Goal: Transaction & Acquisition: Purchase product/service

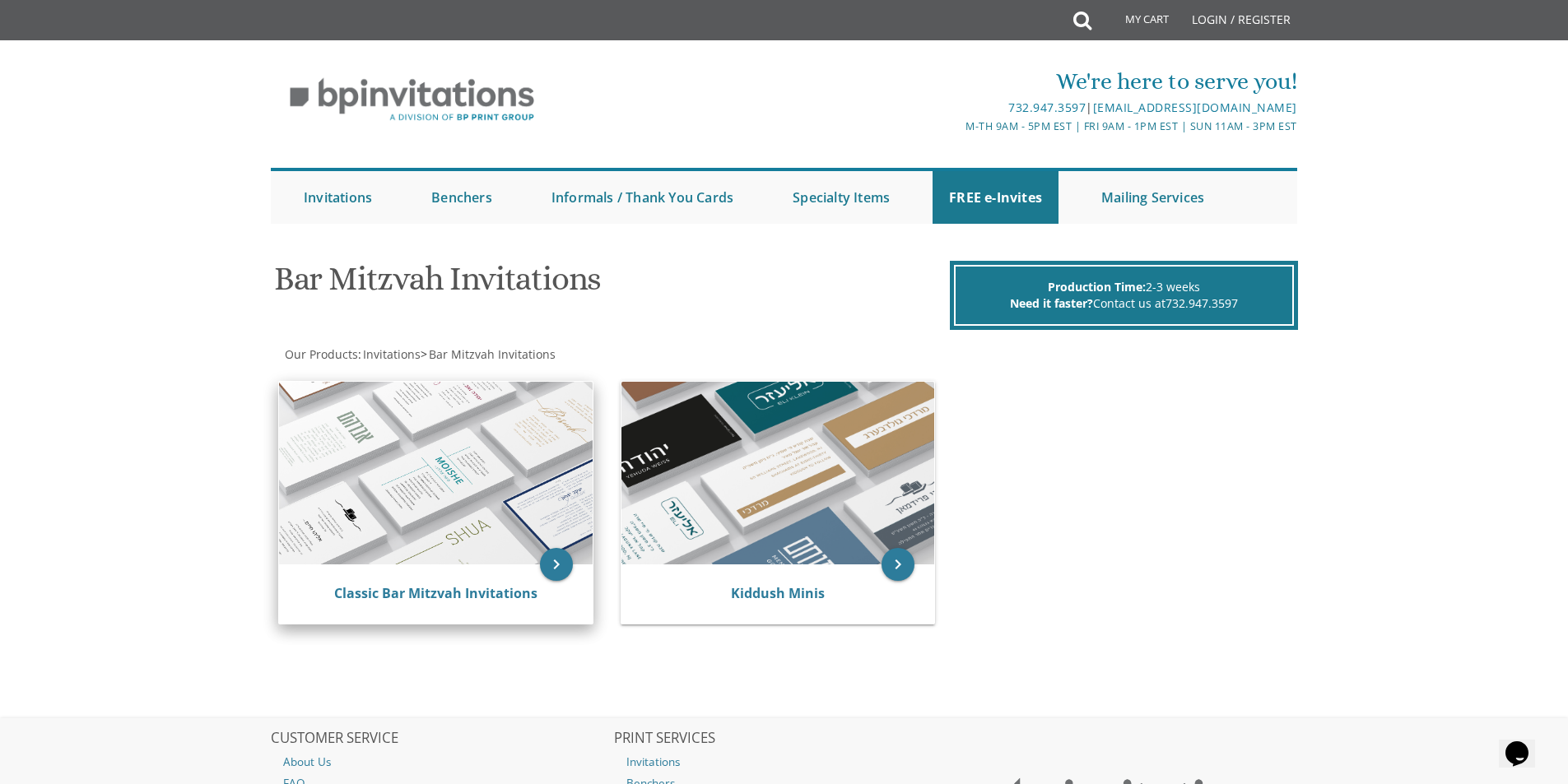
click at [441, 446] on img at bounding box center [435, 473] width 314 height 183
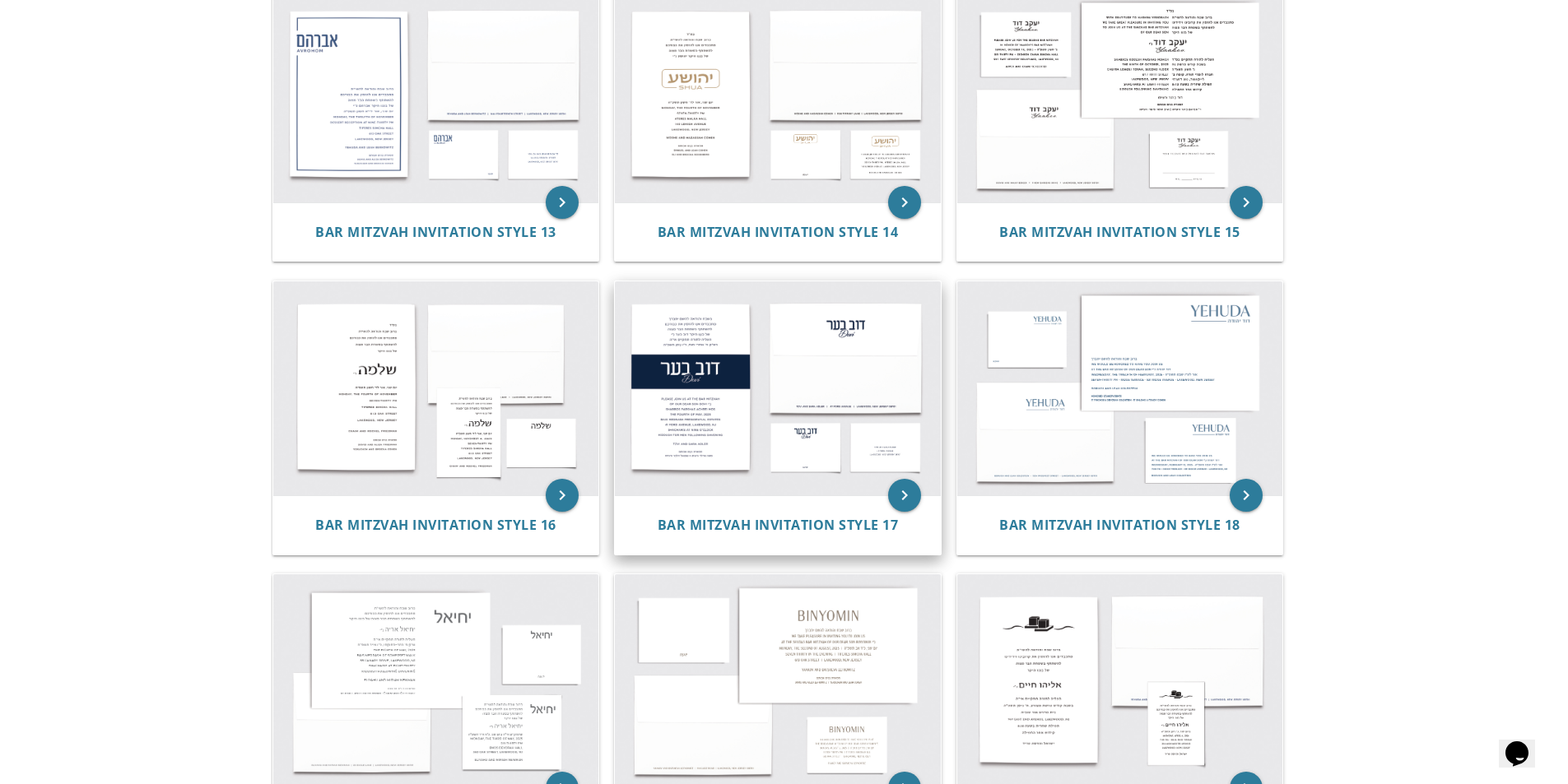
scroll to position [1564, 0]
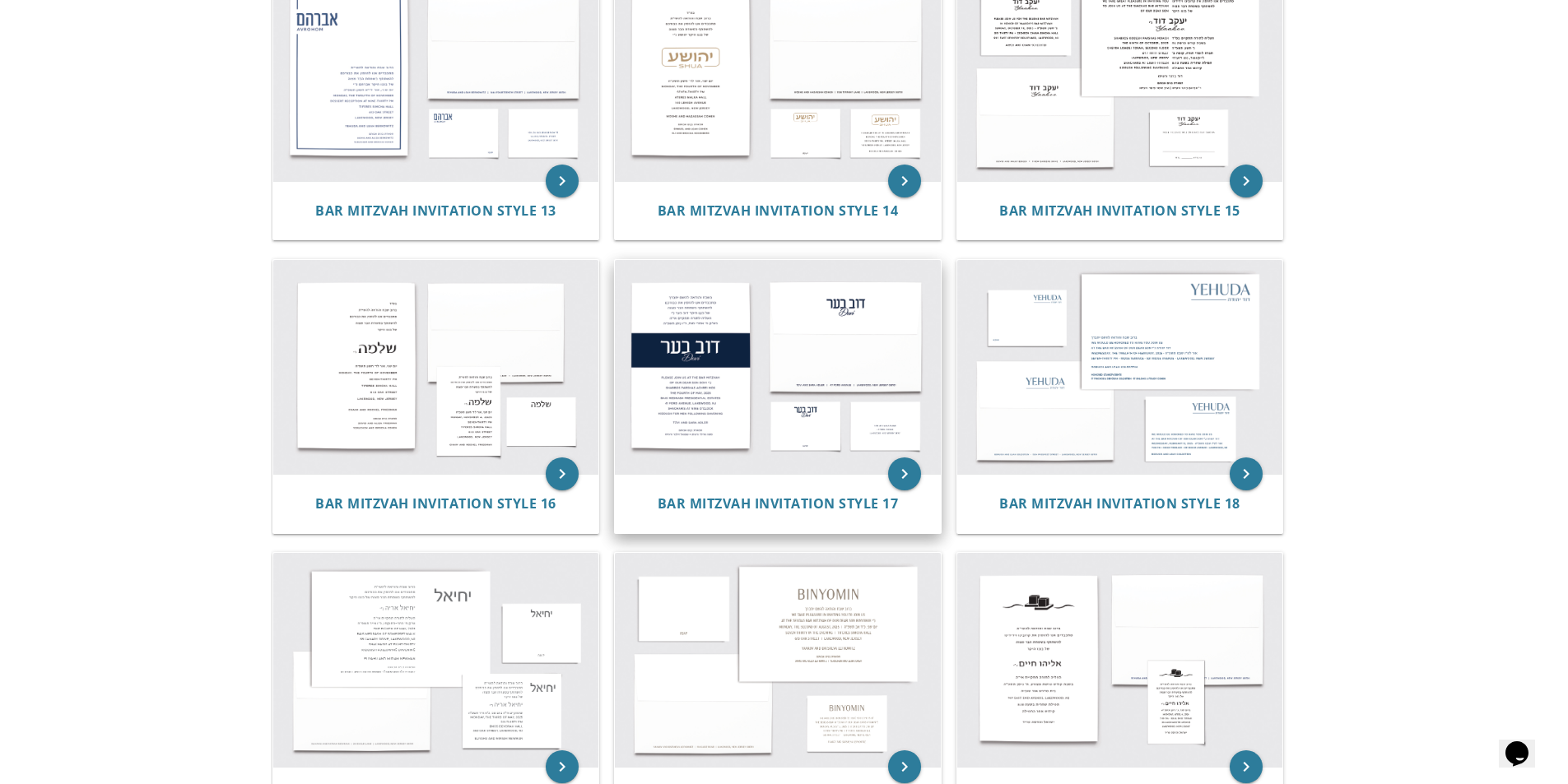
click at [723, 413] on img at bounding box center [777, 367] width 326 height 214
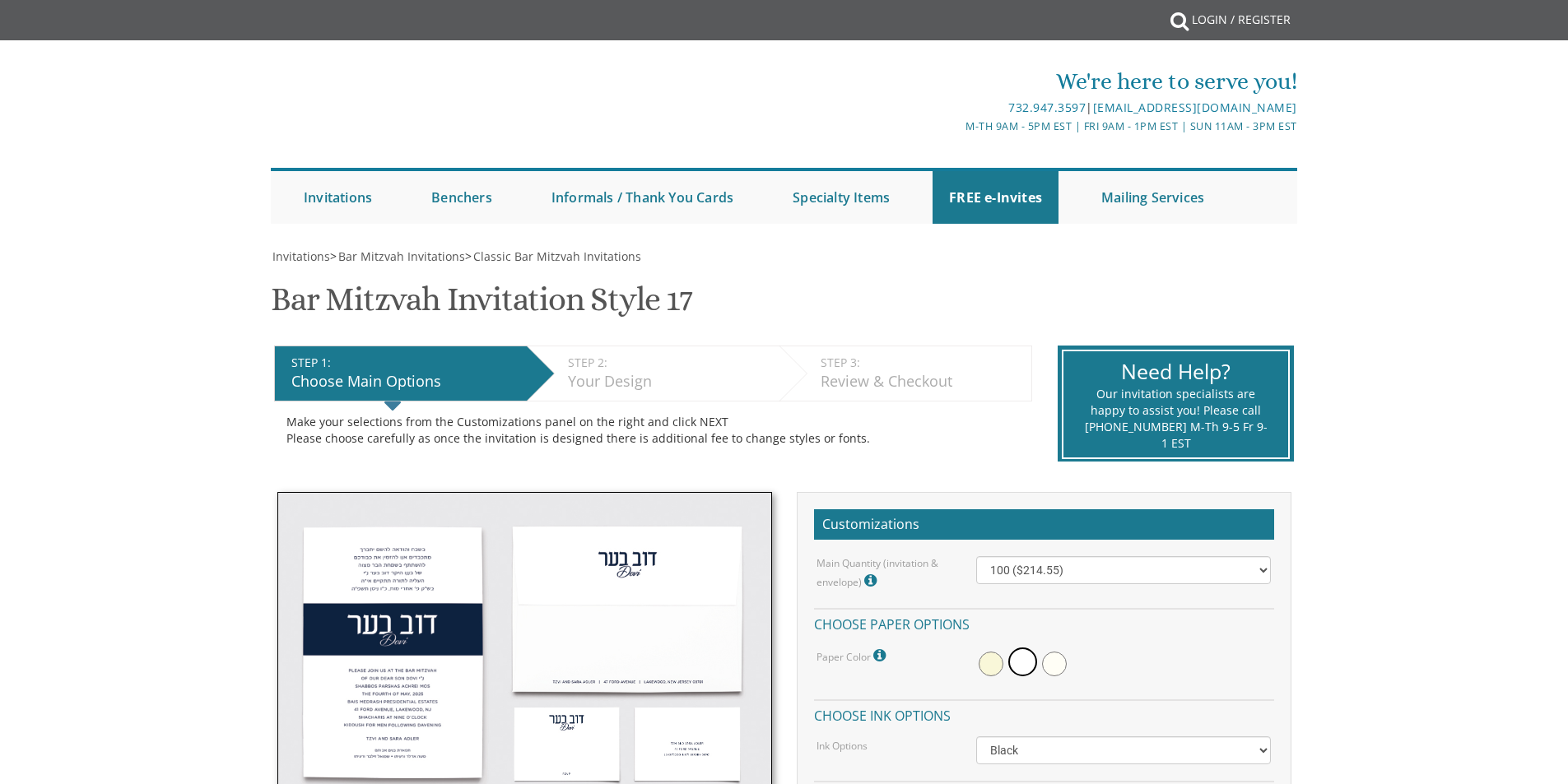
scroll to position [30, 0]
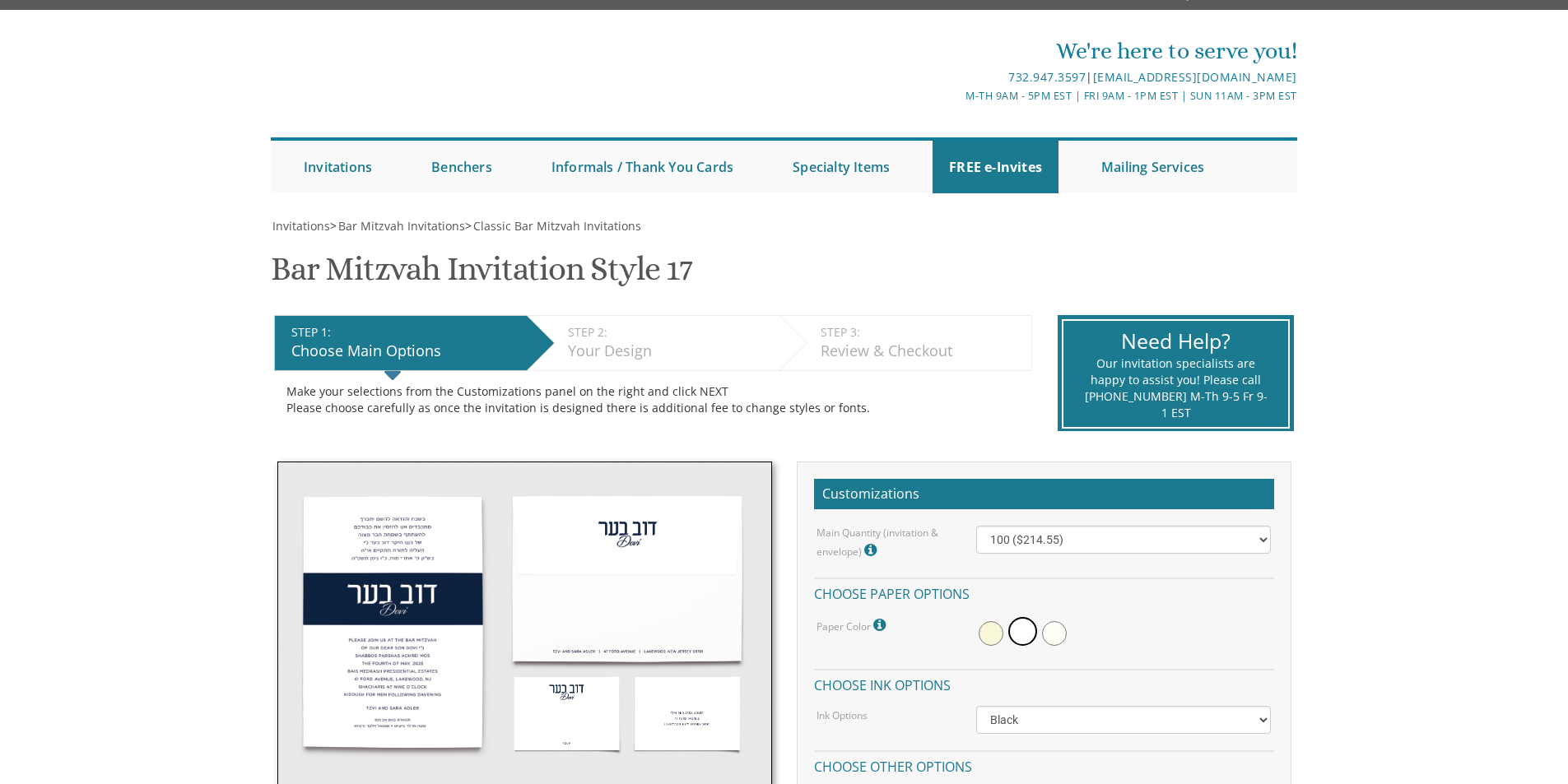
click at [387, 464] on img at bounding box center [525, 624] width 495 height 326
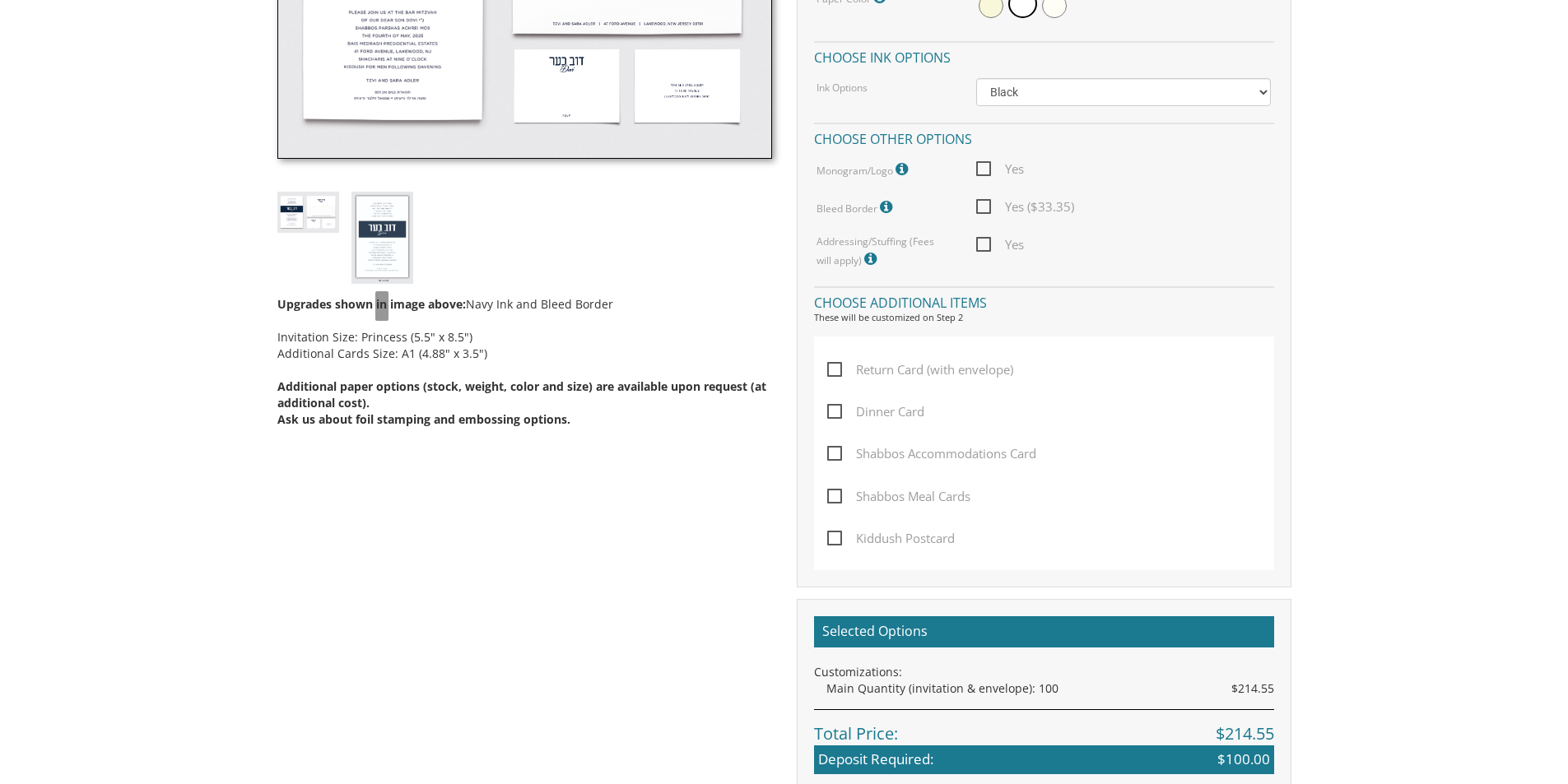
click at [394, 271] on img at bounding box center [382, 238] width 62 height 91
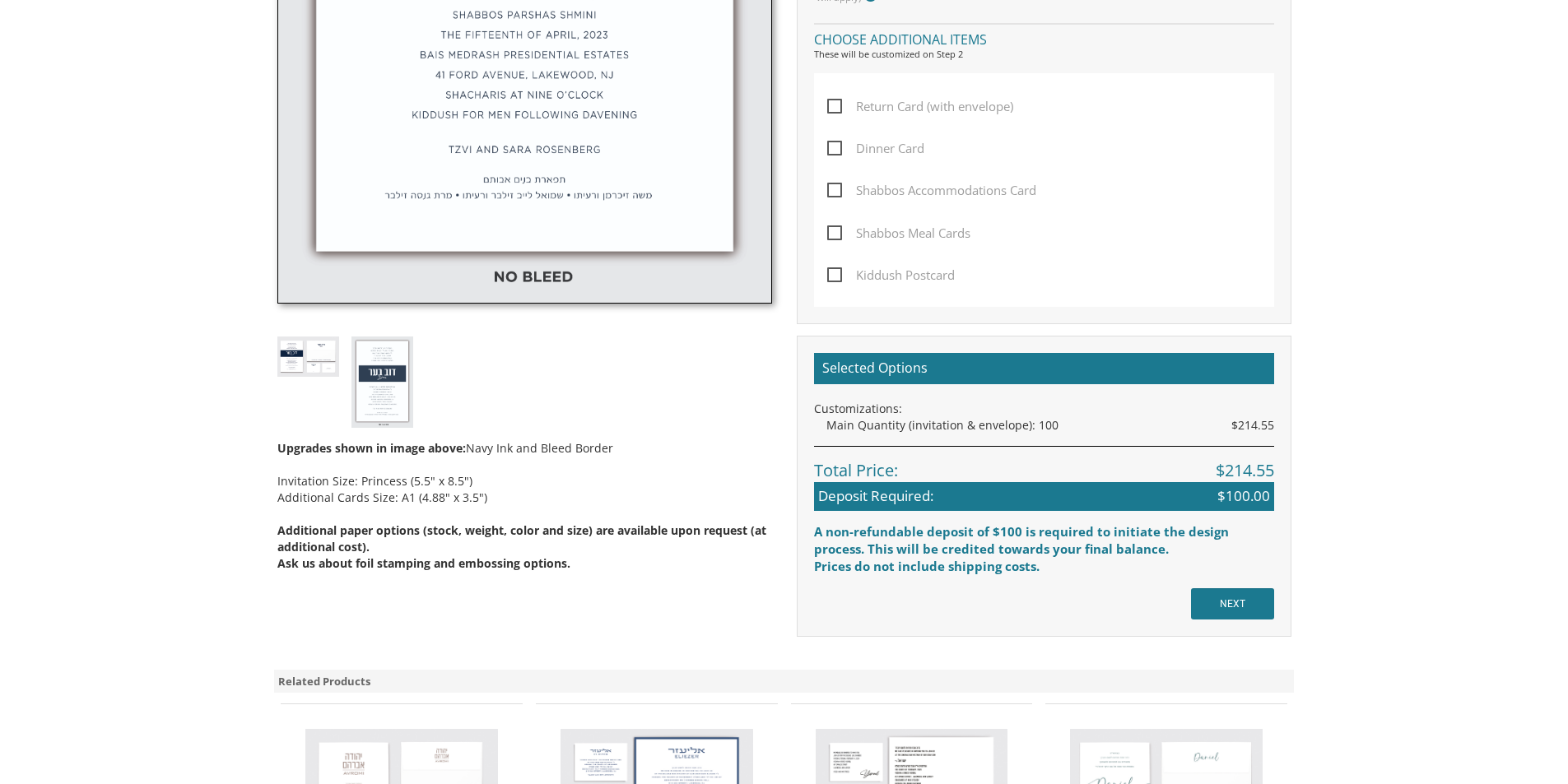
scroll to position [1070, 0]
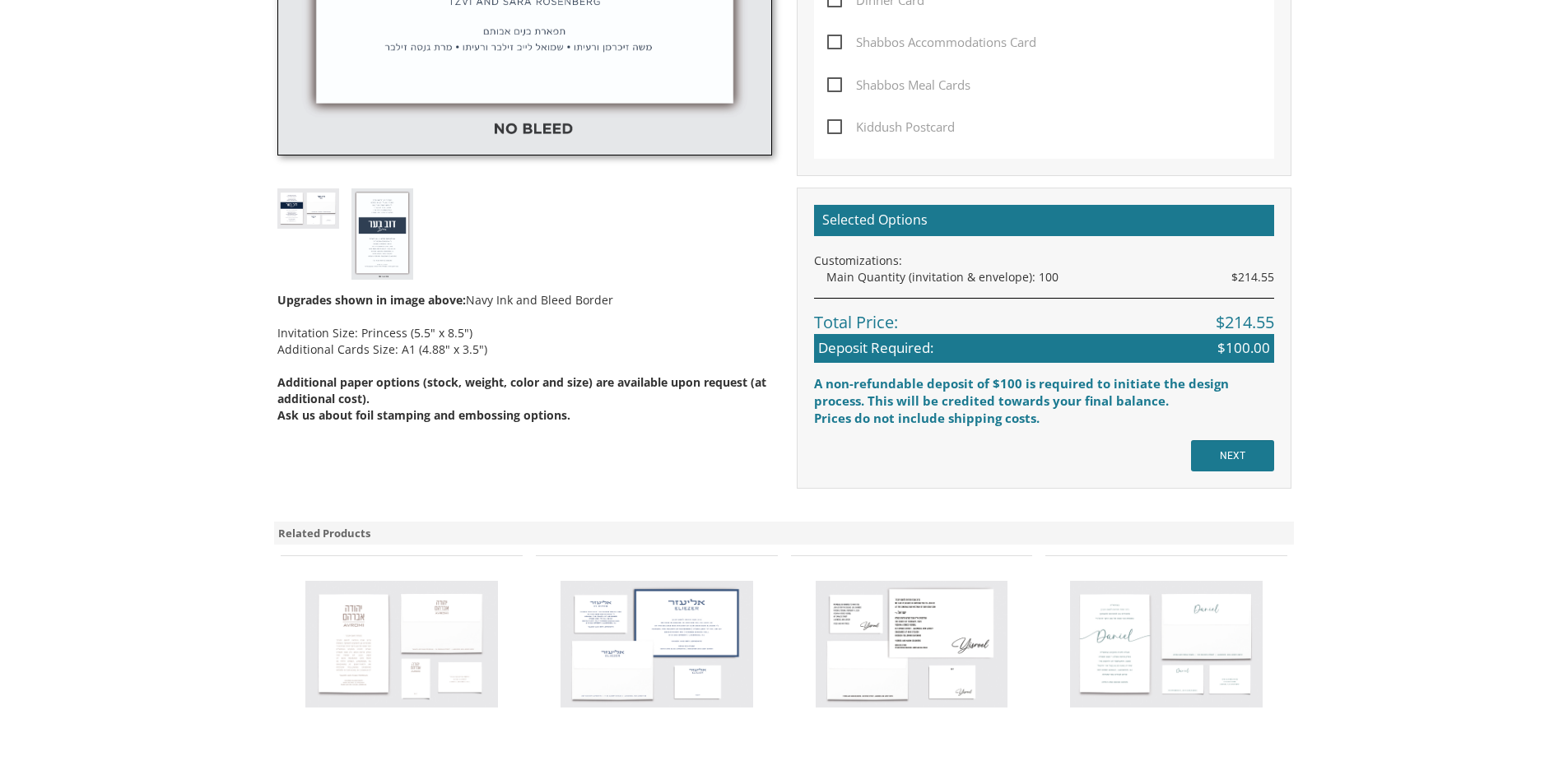
click at [301, 208] on img at bounding box center [308, 208] width 62 height 40
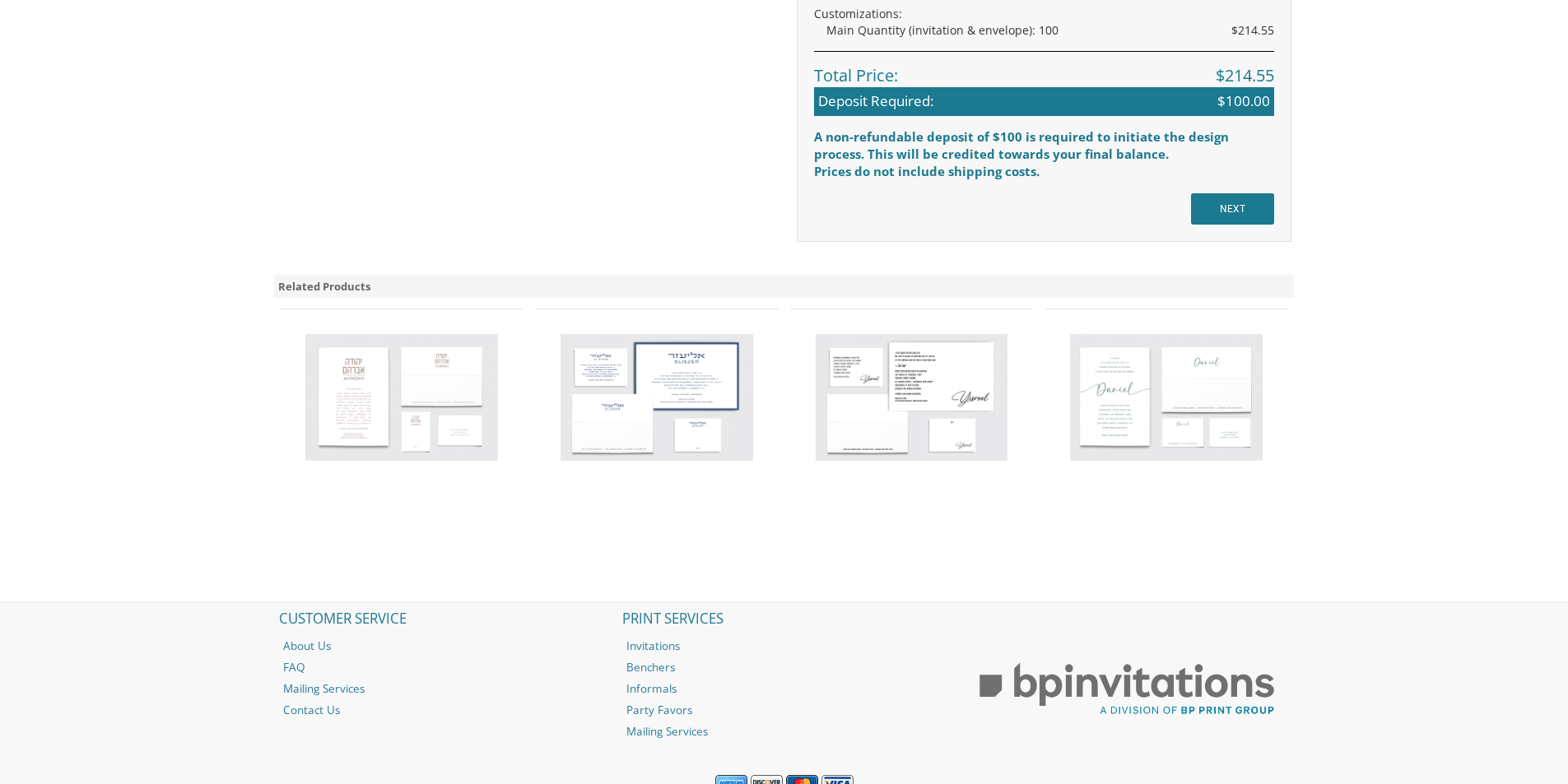
scroll to position [1234, 0]
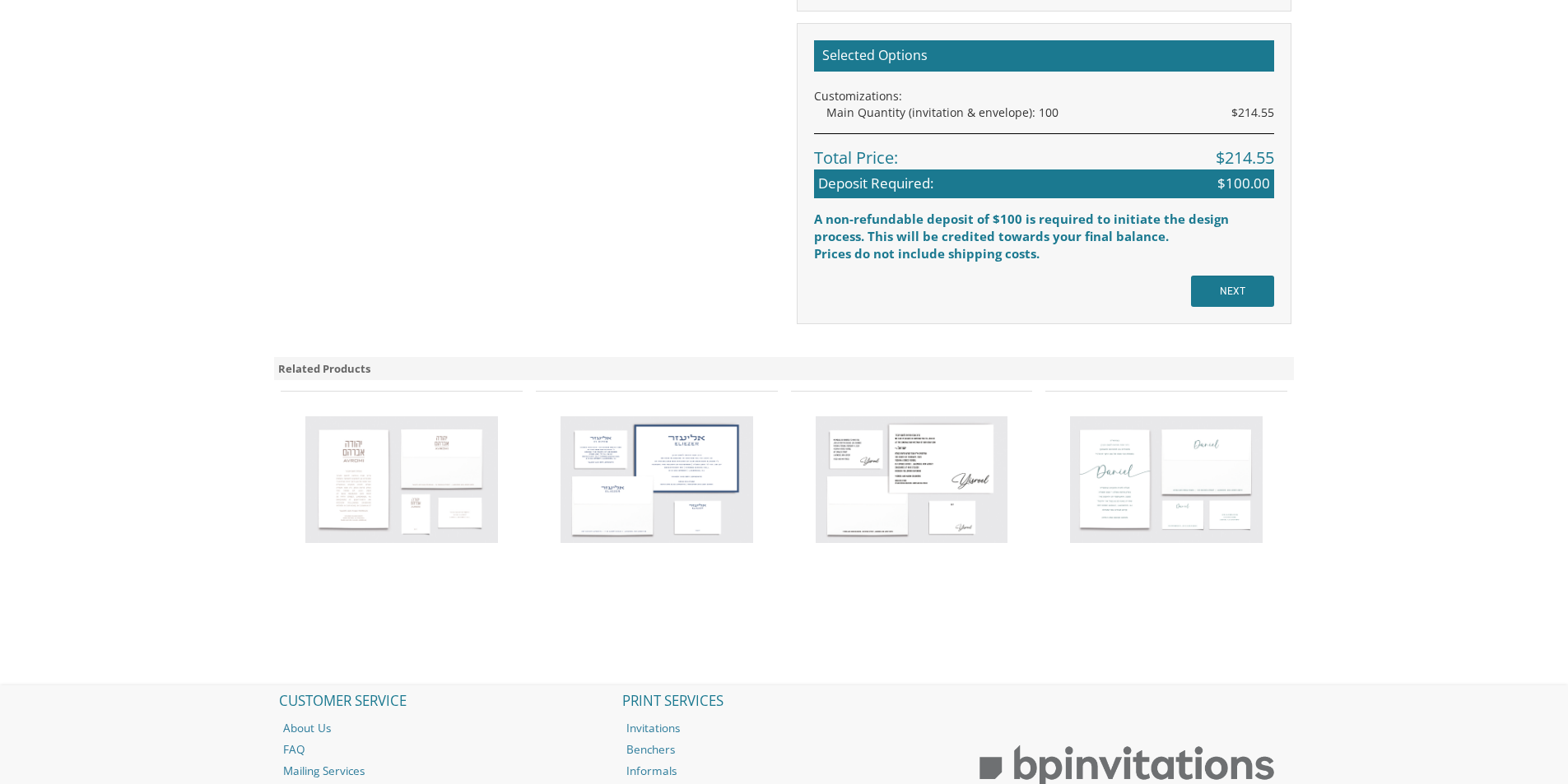
click at [852, 462] on img at bounding box center [912, 480] width 193 height 127
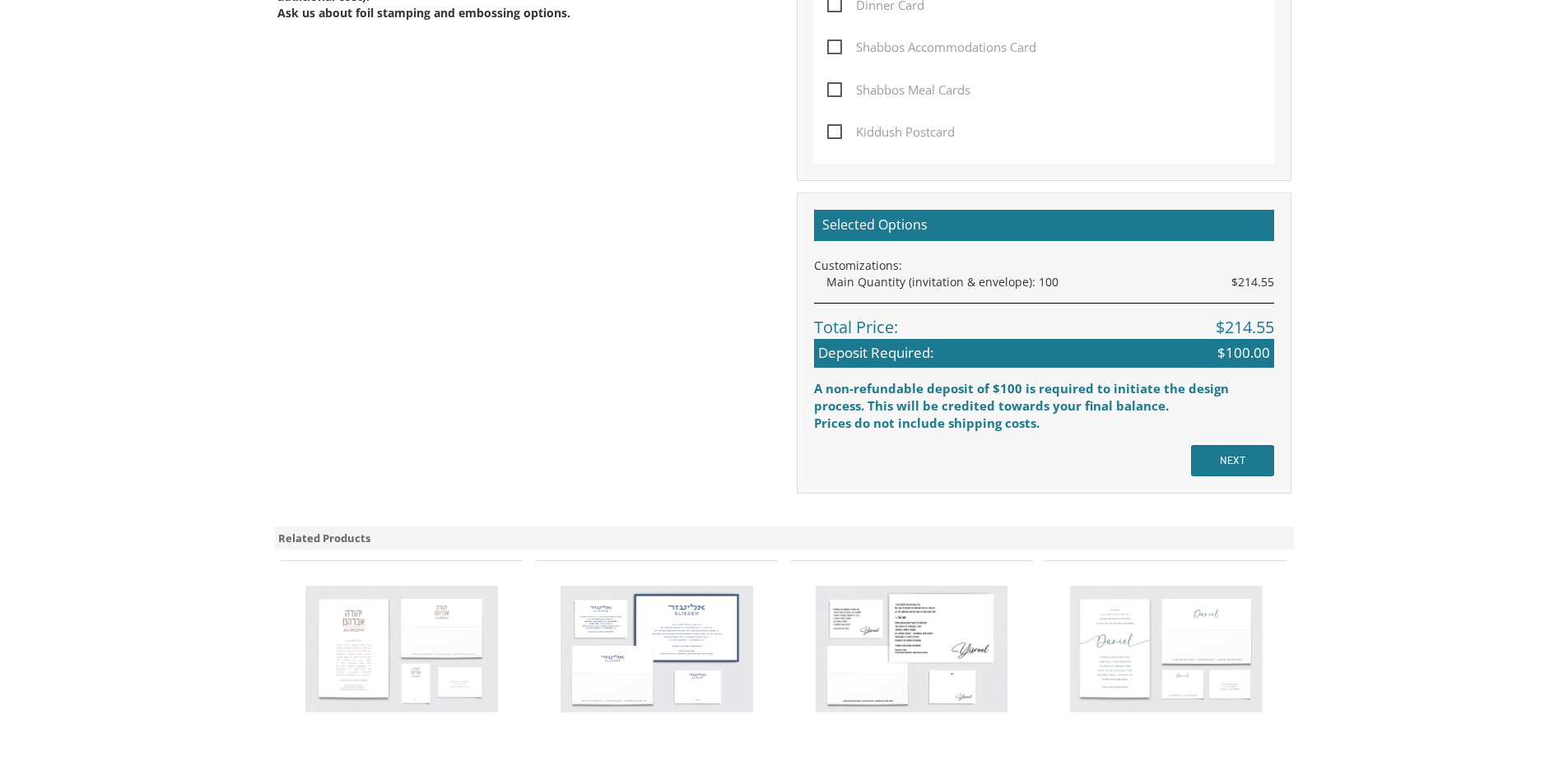
scroll to position [1070, 0]
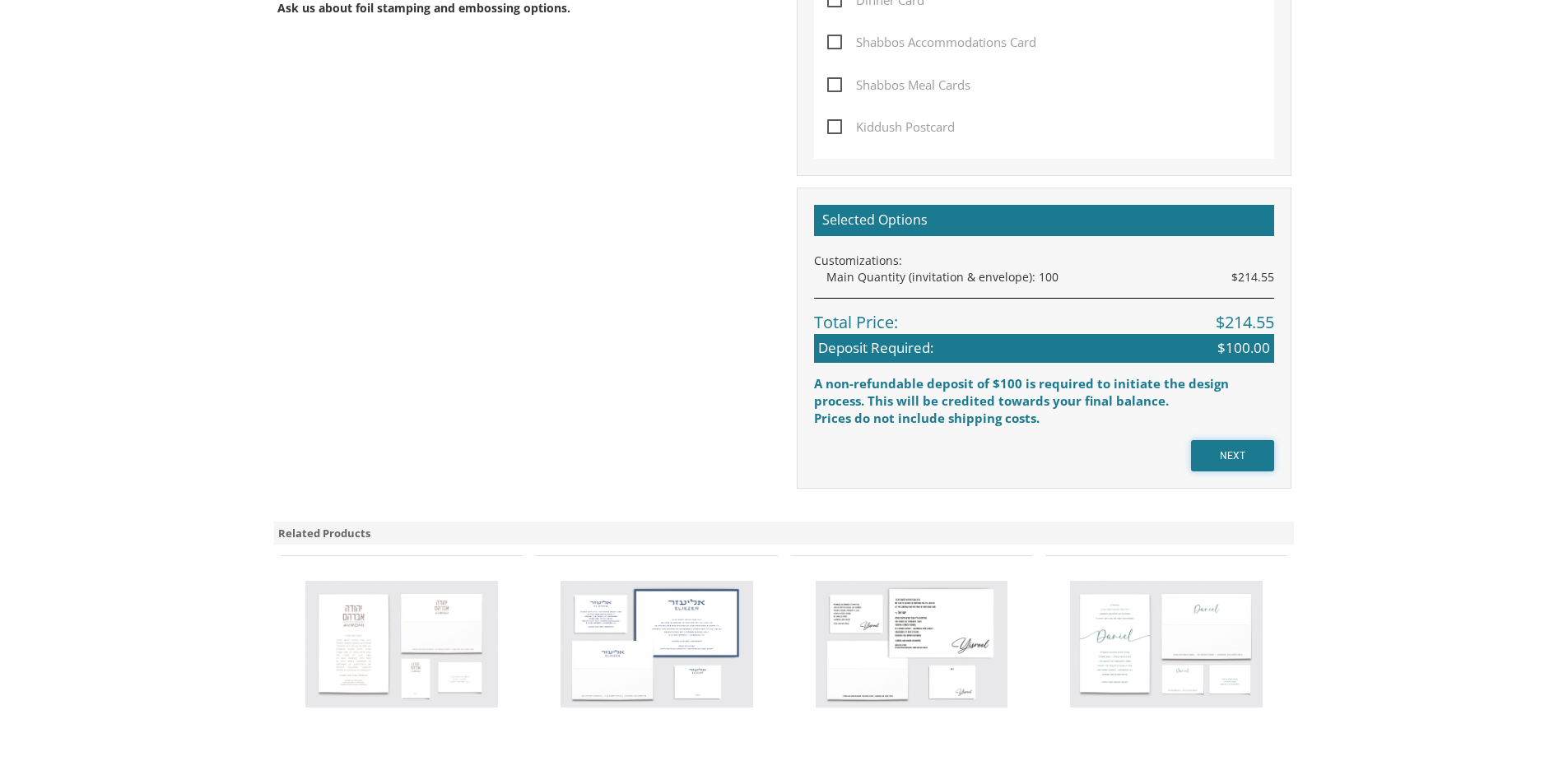
click at [1224, 457] on input "NEXT" at bounding box center [1232, 455] width 83 height 31
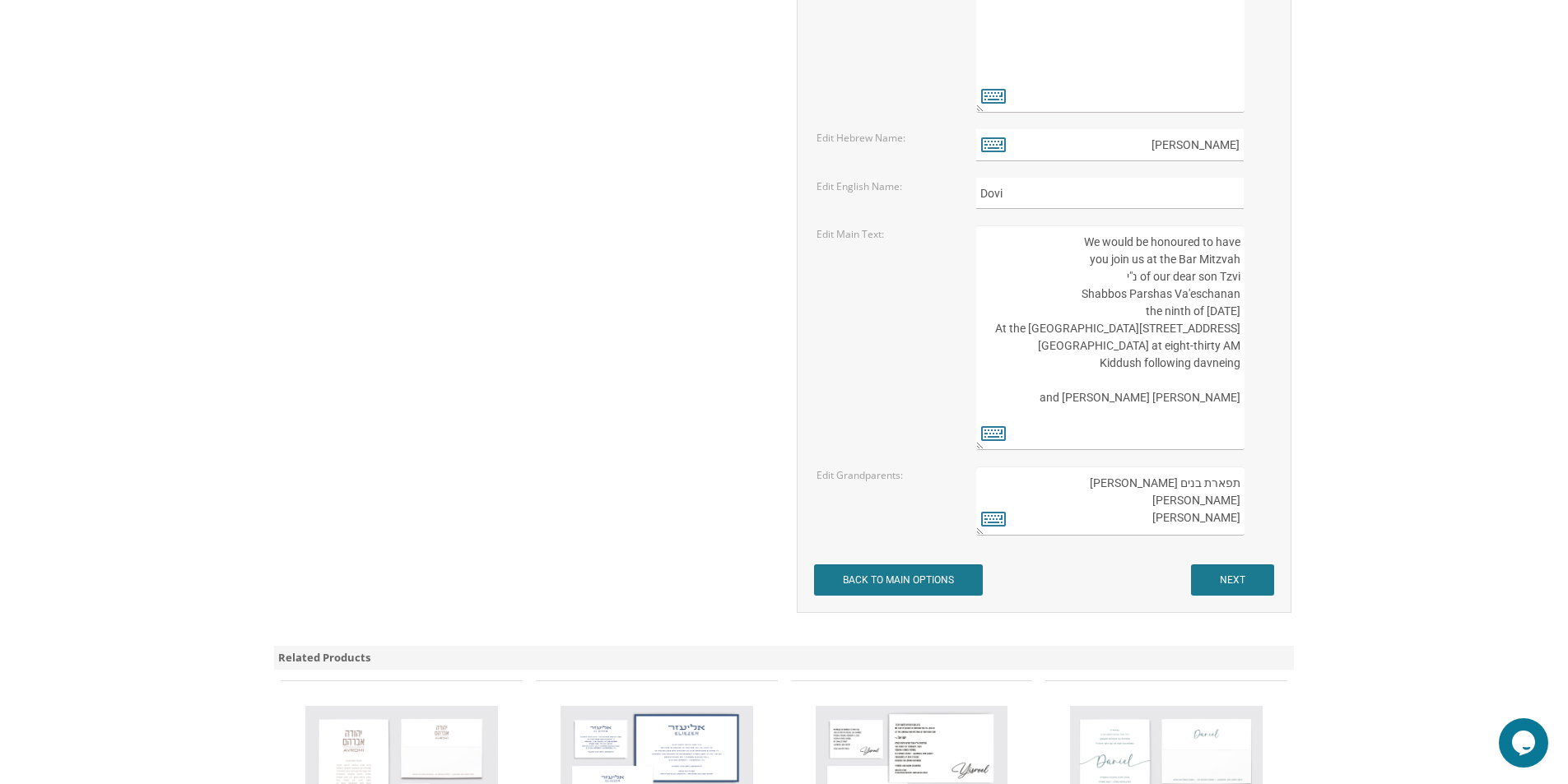
scroll to position [2222, 0]
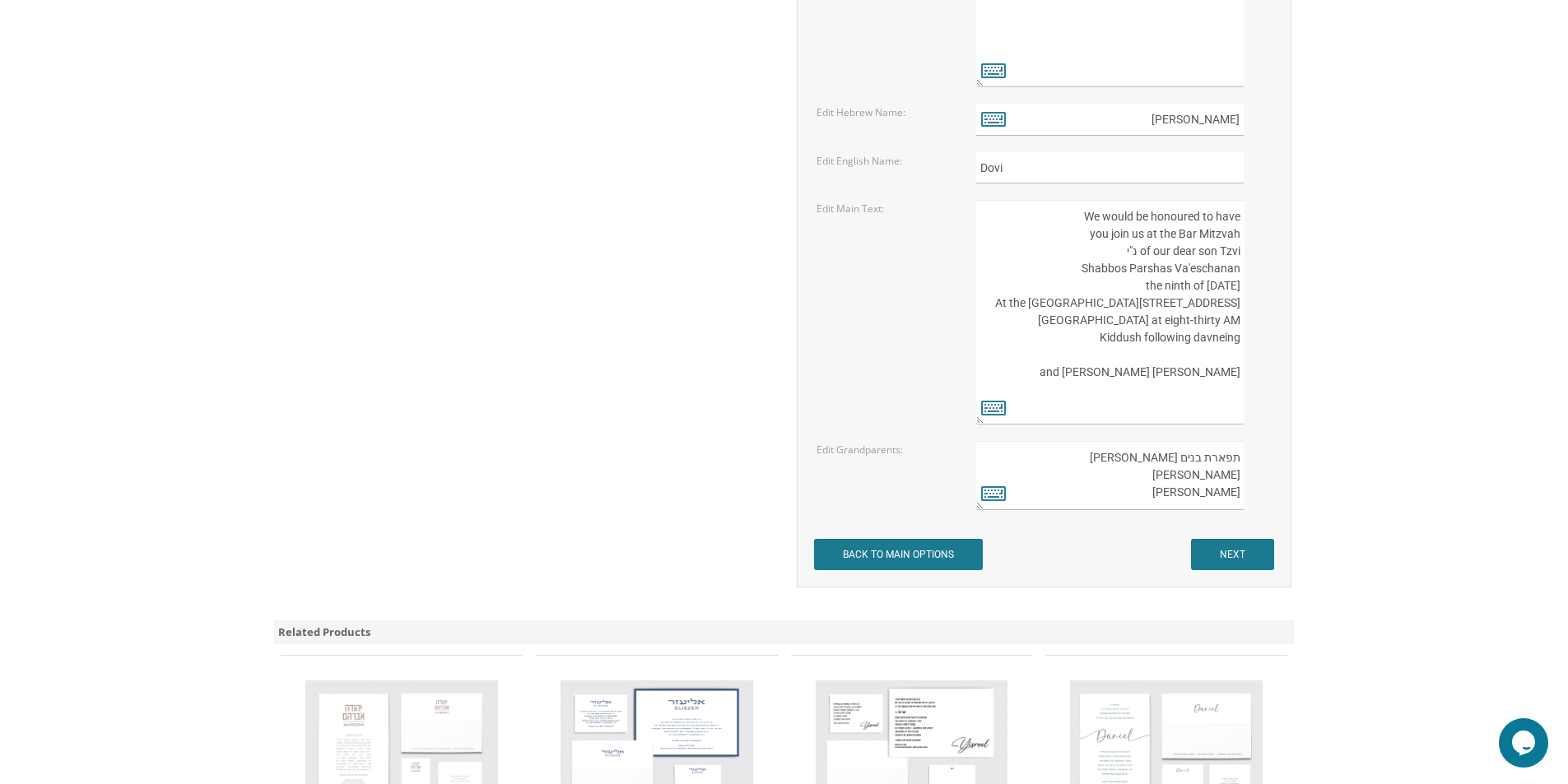
click at [1247, 568] on input "NEXT" at bounding box center [1232, 554] width 83 height 31
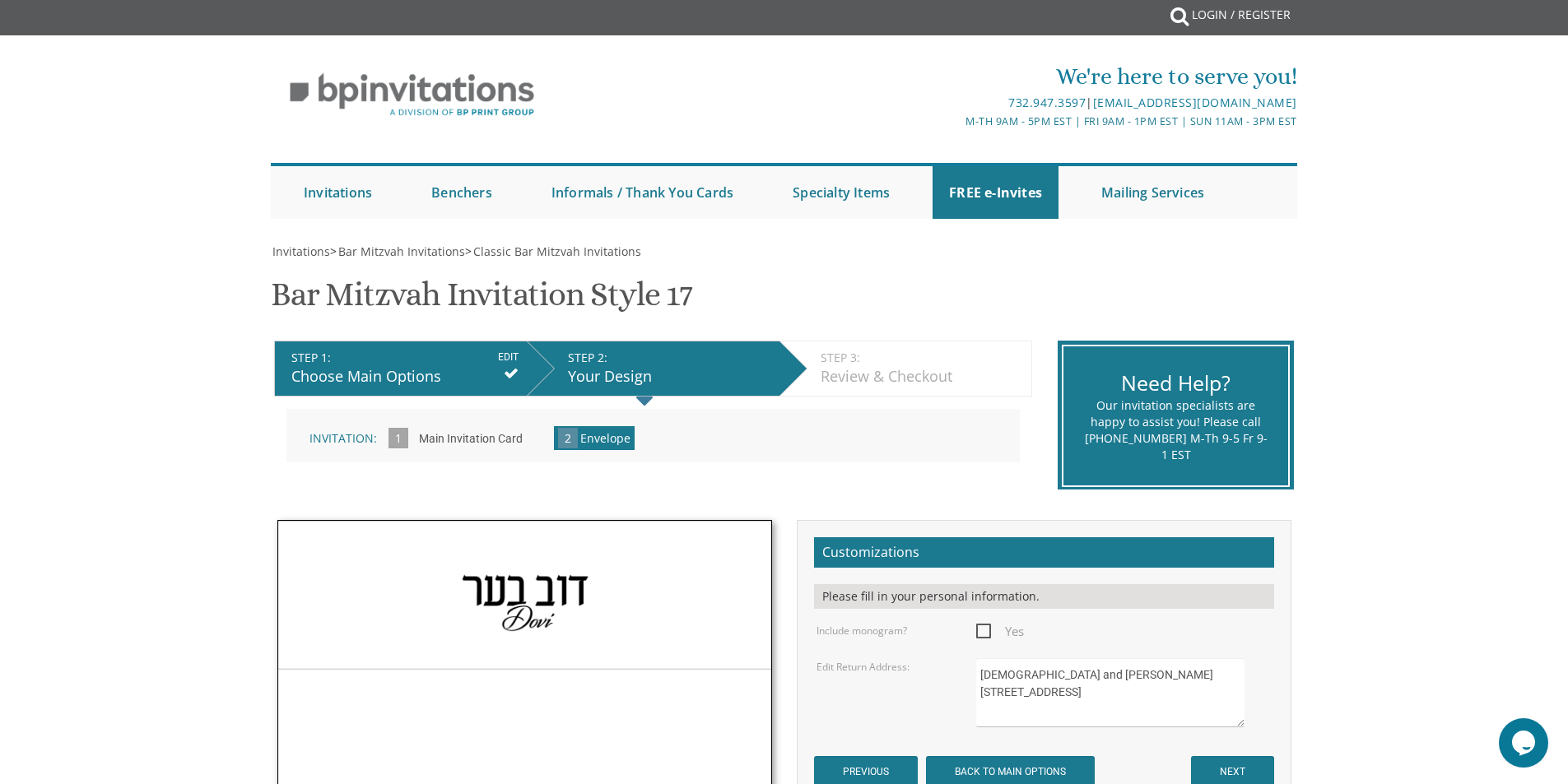
scroll to position [329, 0]
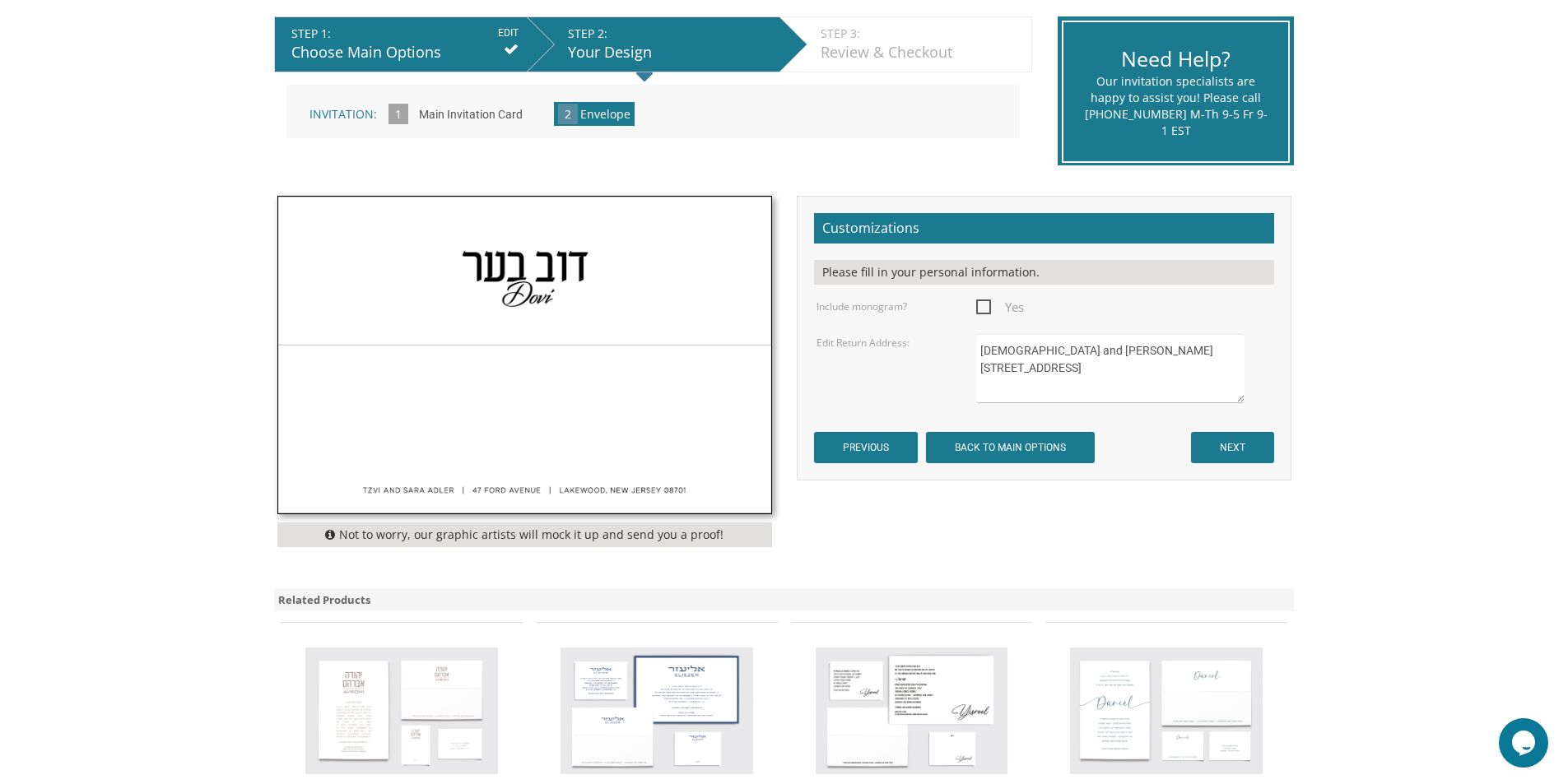
click at [1251, 429] on form "Customizations Please fill in your personal information. Include monogram? Yes …" at bounding box center [1044, 338] width 460 height 251
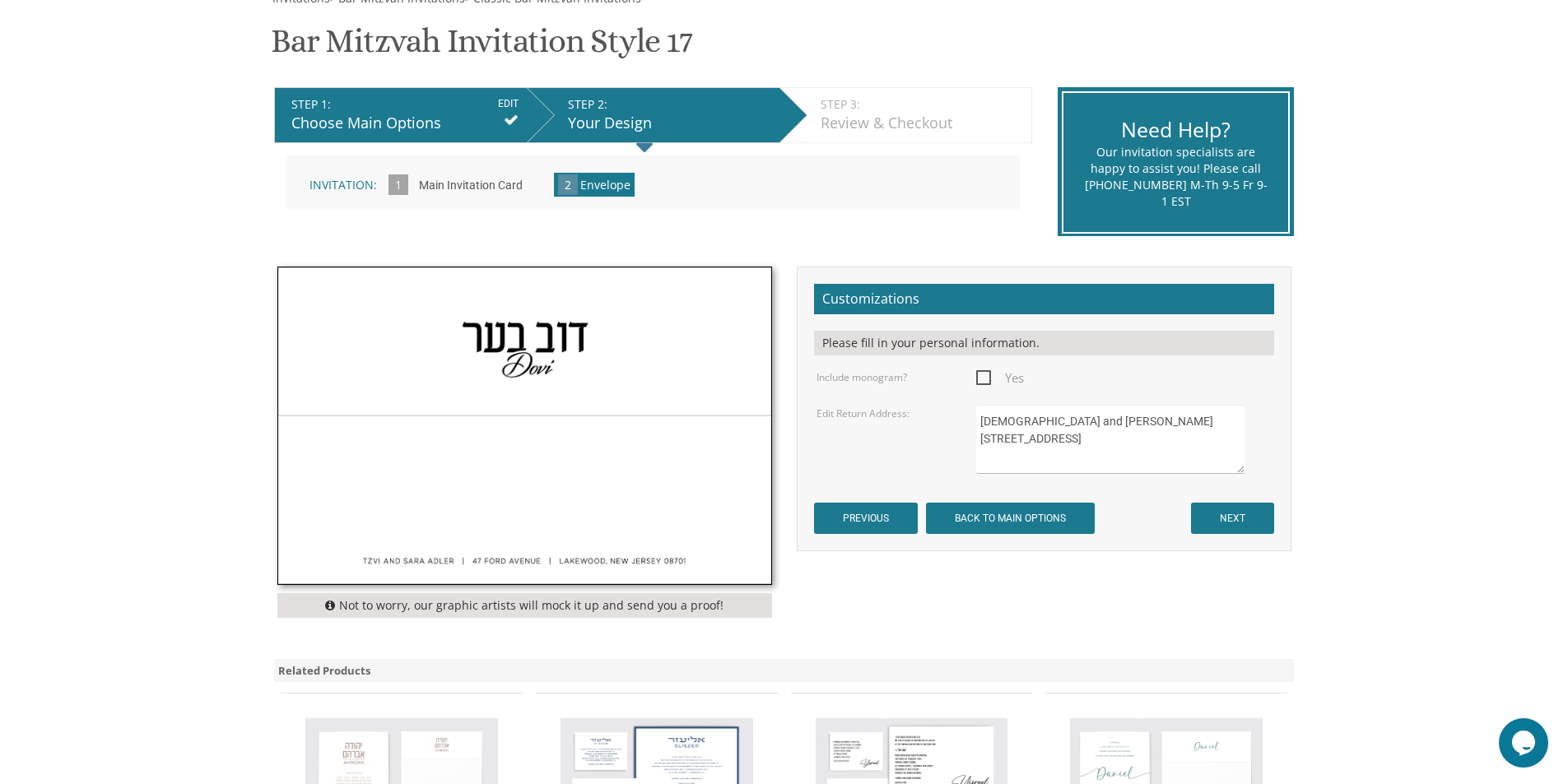
scroll to position [164, 0]
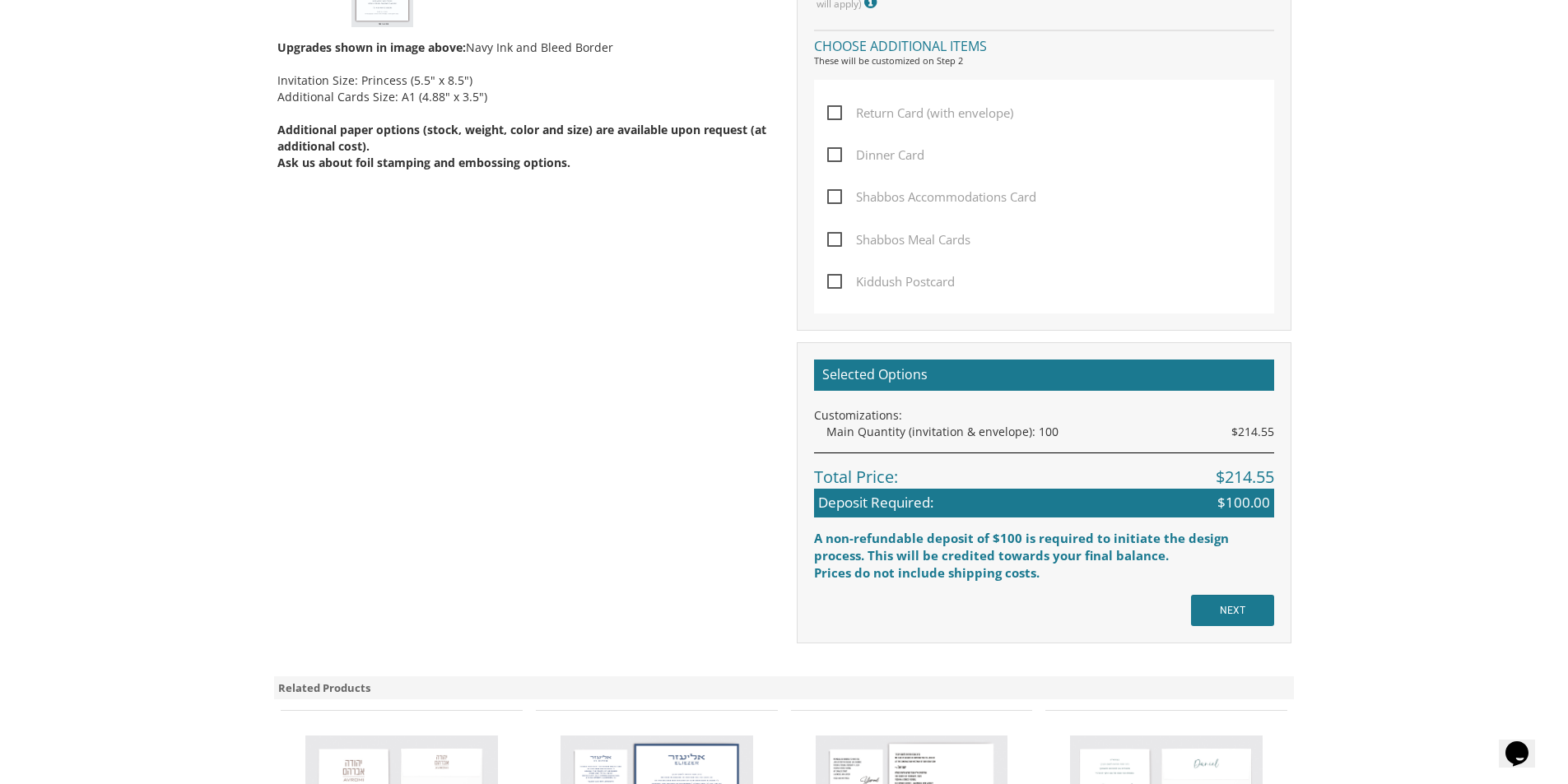
scroll to position [905, 0]
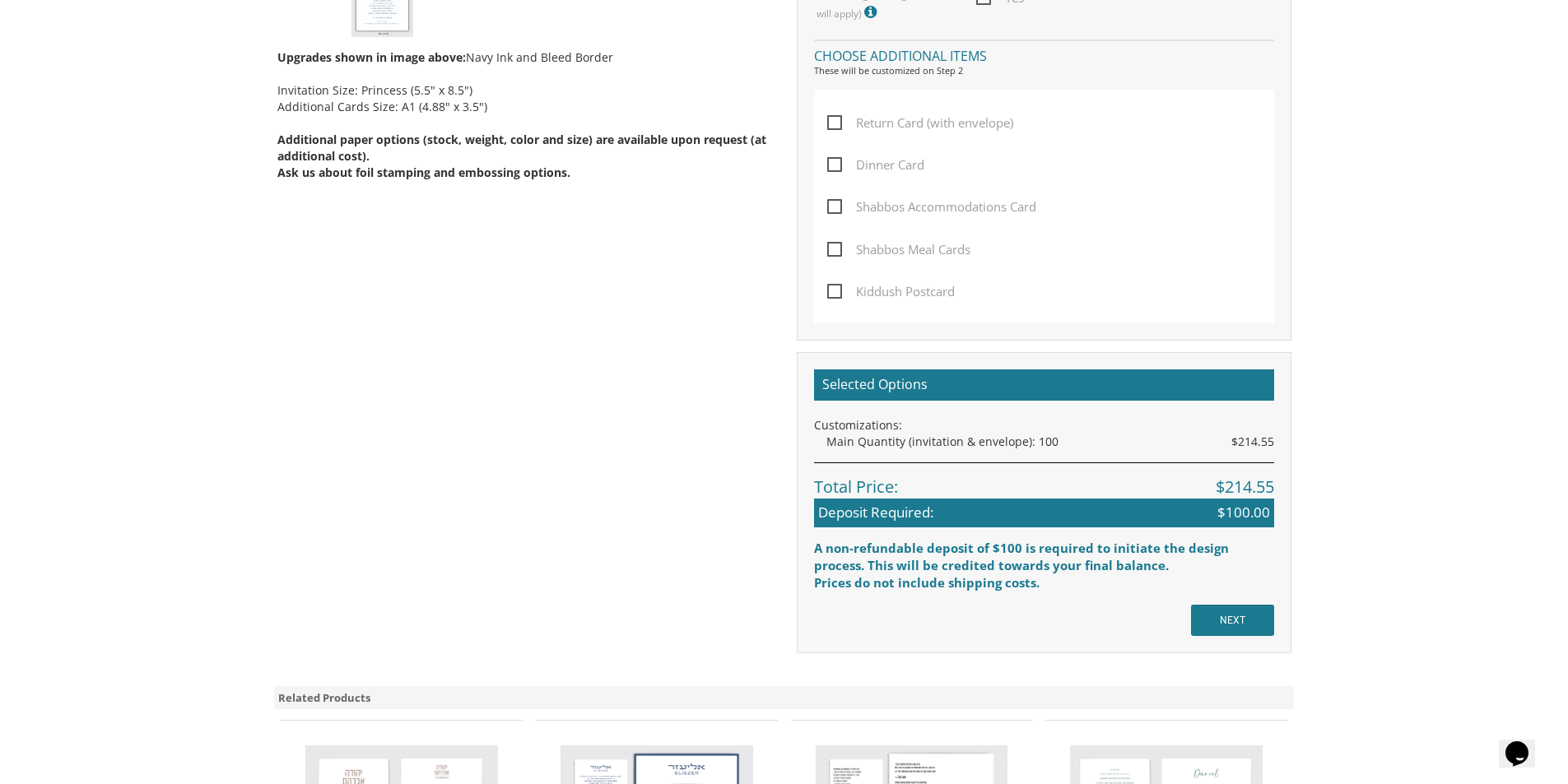
click at [840, 163] on span "Dinner Card" at bounding box center [876, 164] width 97 height 21
click at [838, 163] on input "Dinner Card" at bounding box center [833, 163] width 11 height 11
checkbox input "true"
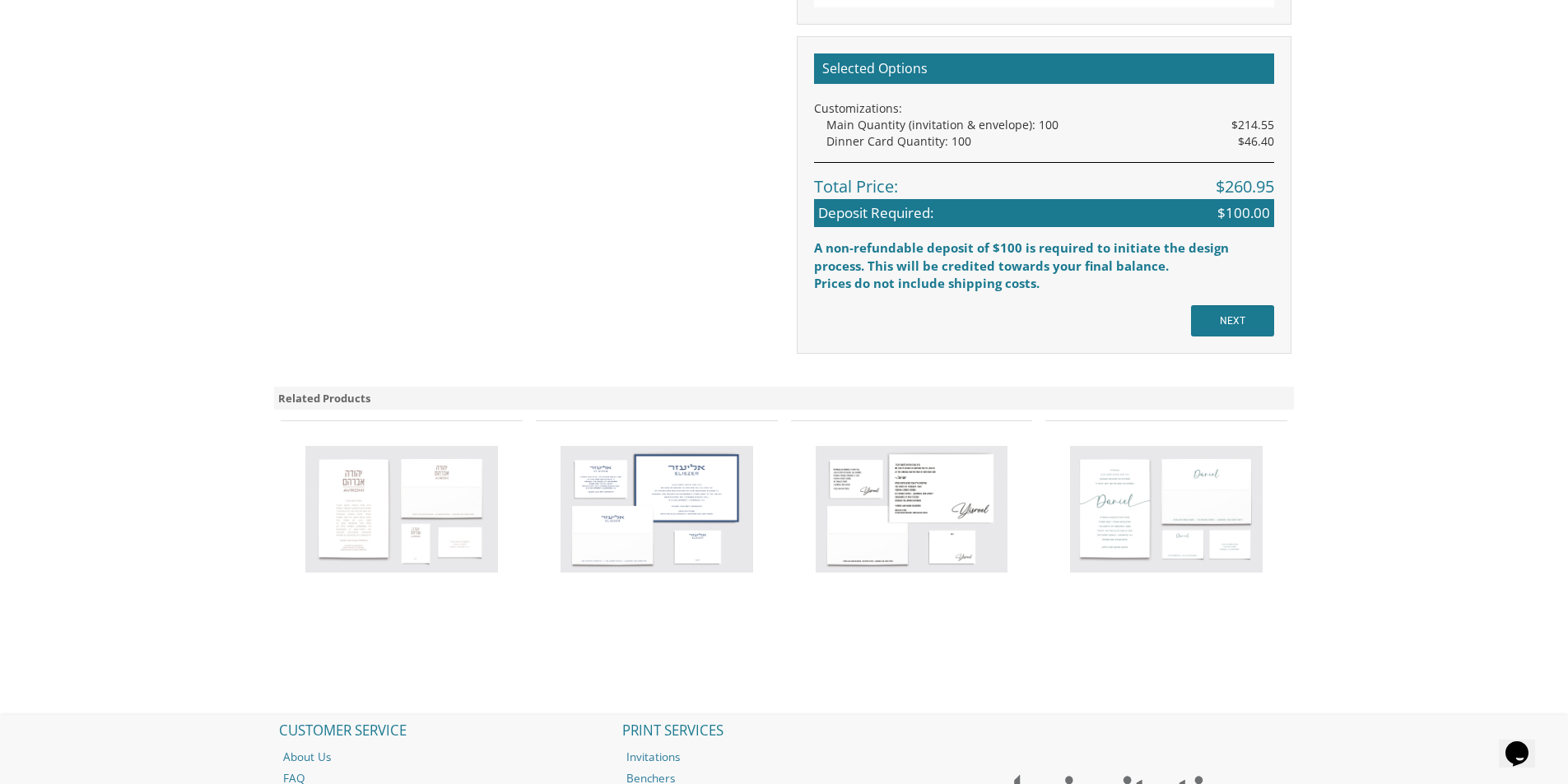
scroll to position [1398, 0]
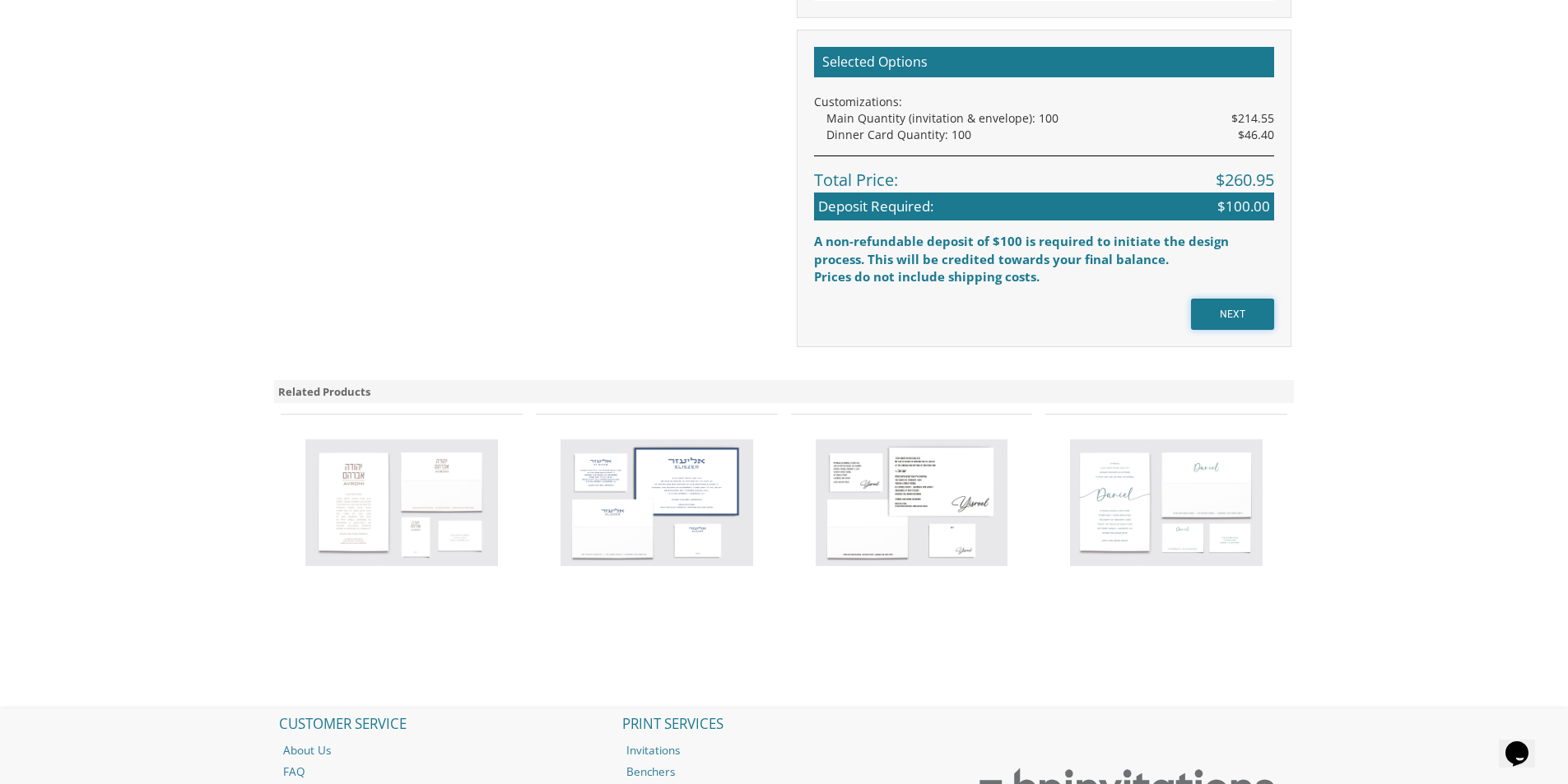
click at [1226, 315] on input "NEXT" at bounding box center [1232, 313] width 83 height 31
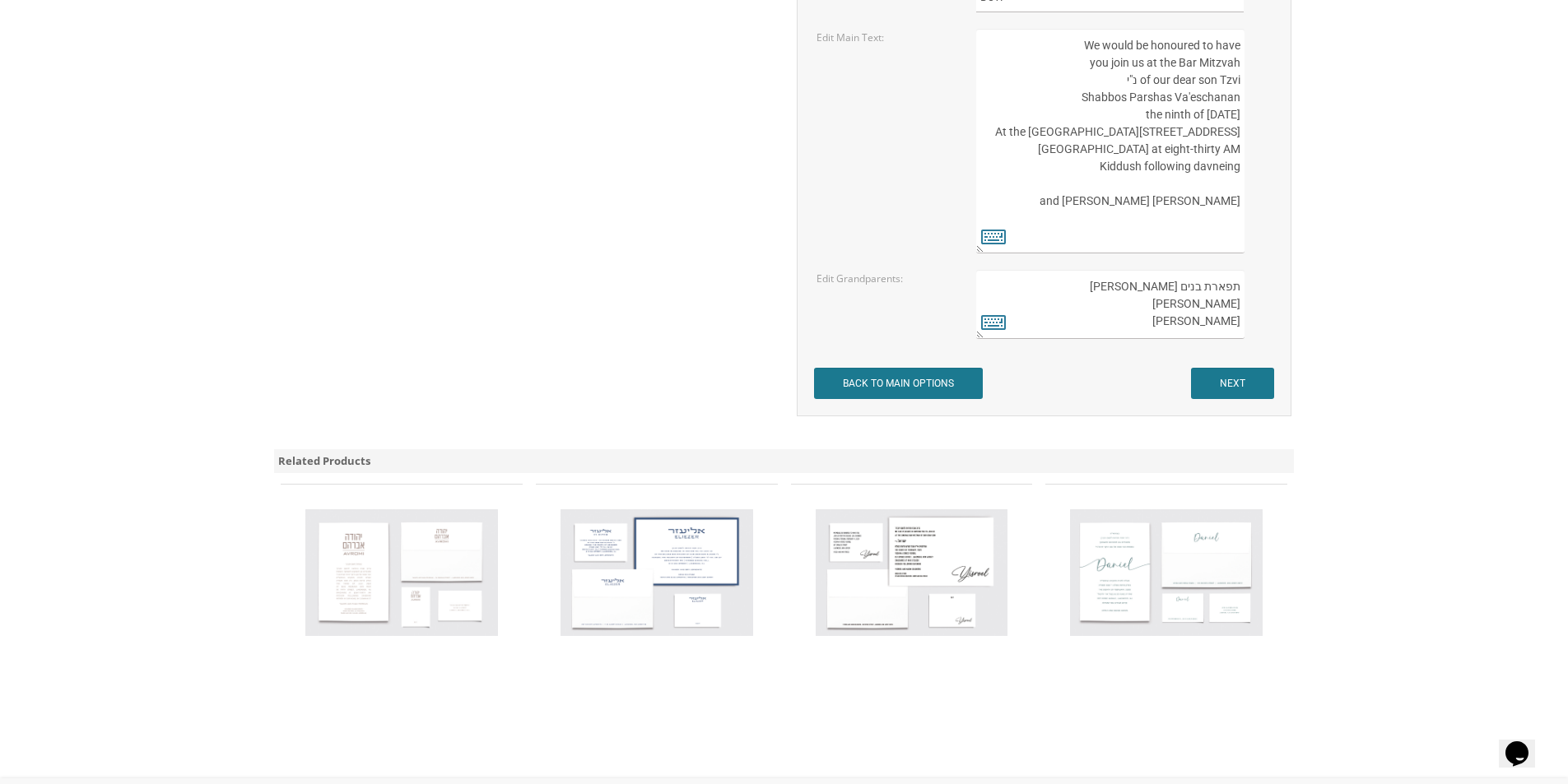
scroll to position [2694, 0]
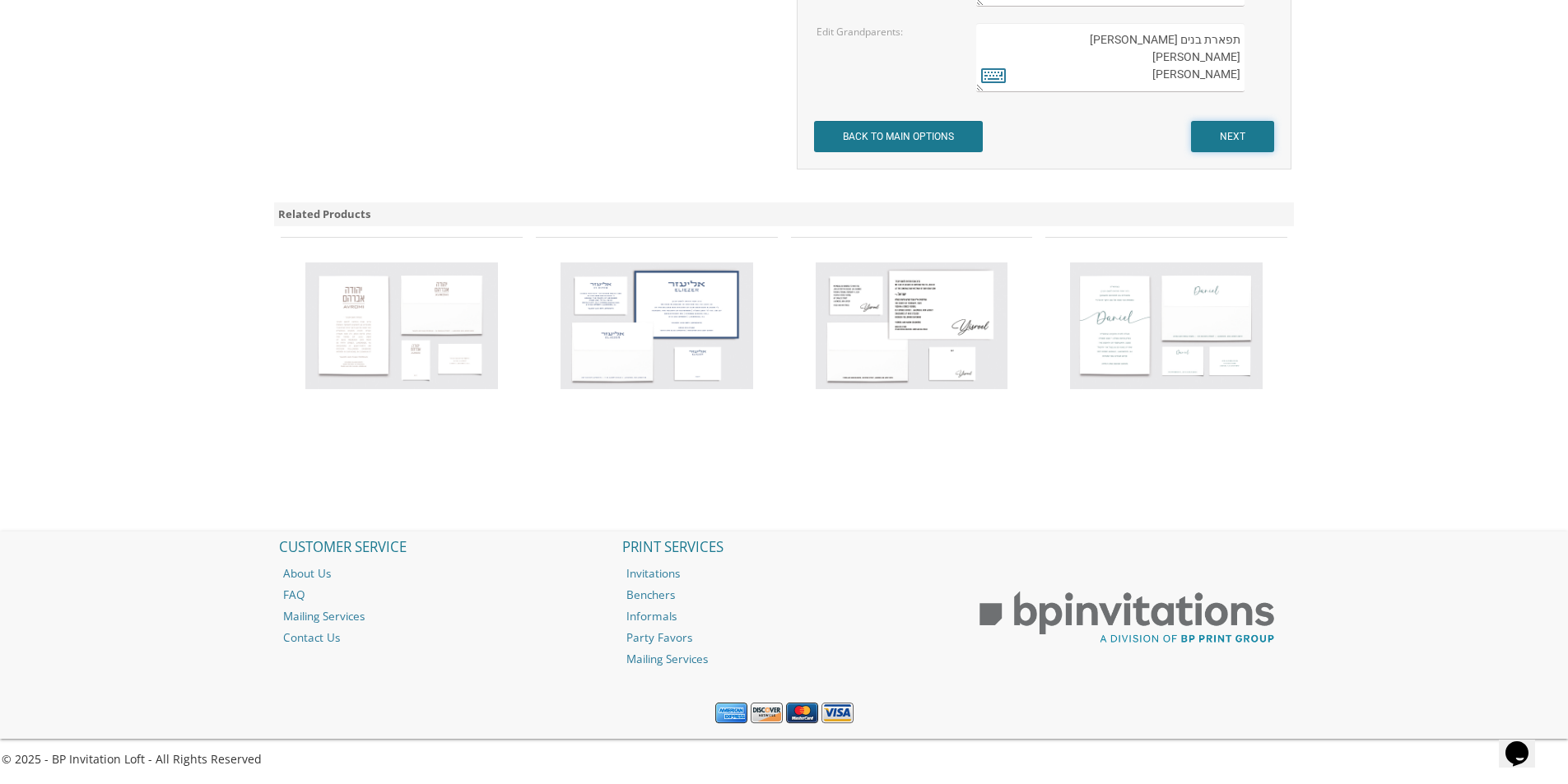
click at [1220, 138] on input "NEXT" at bounding box center [1232, 136] width 83 height 31
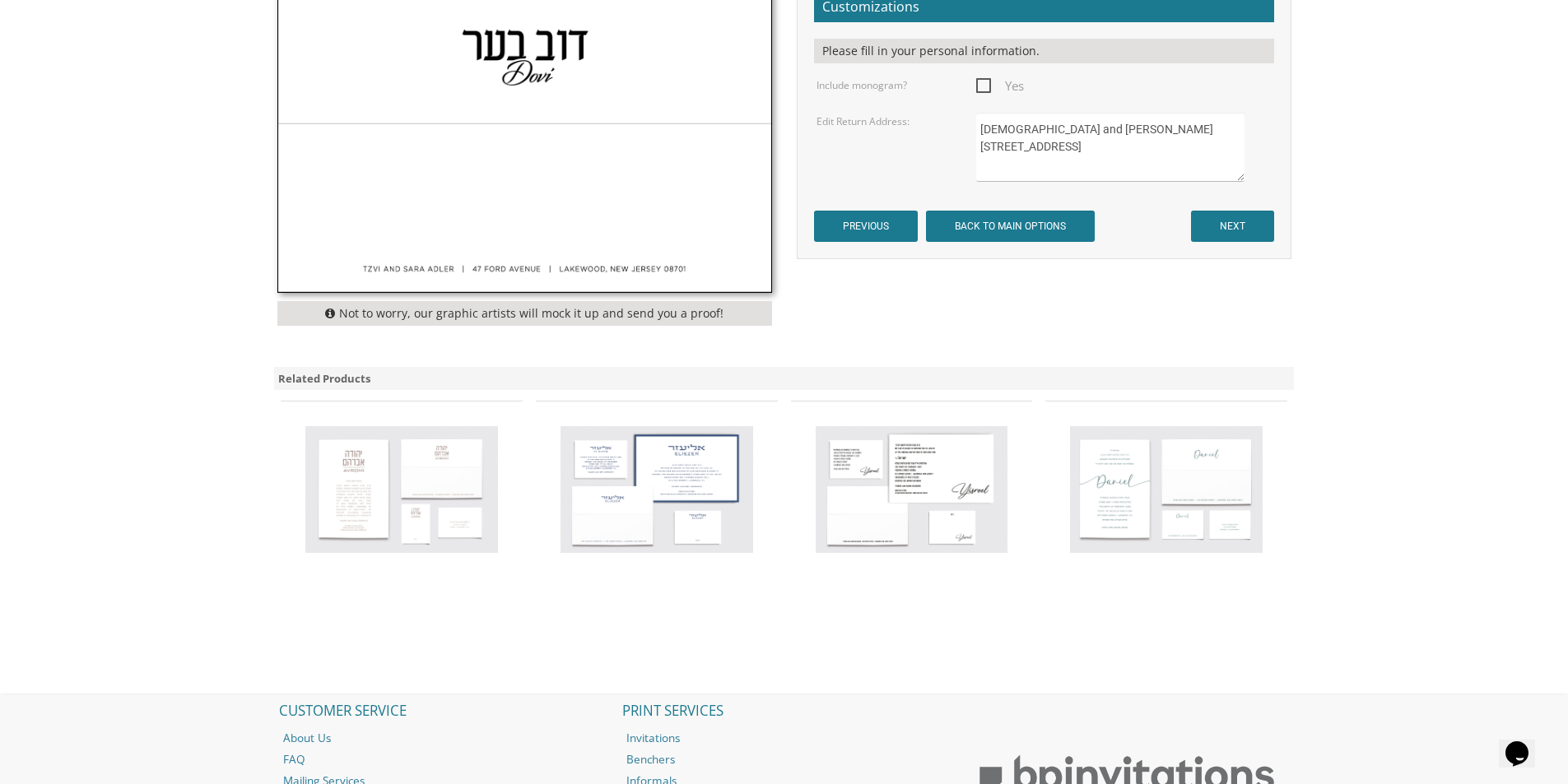
scroll to position [412, 0]
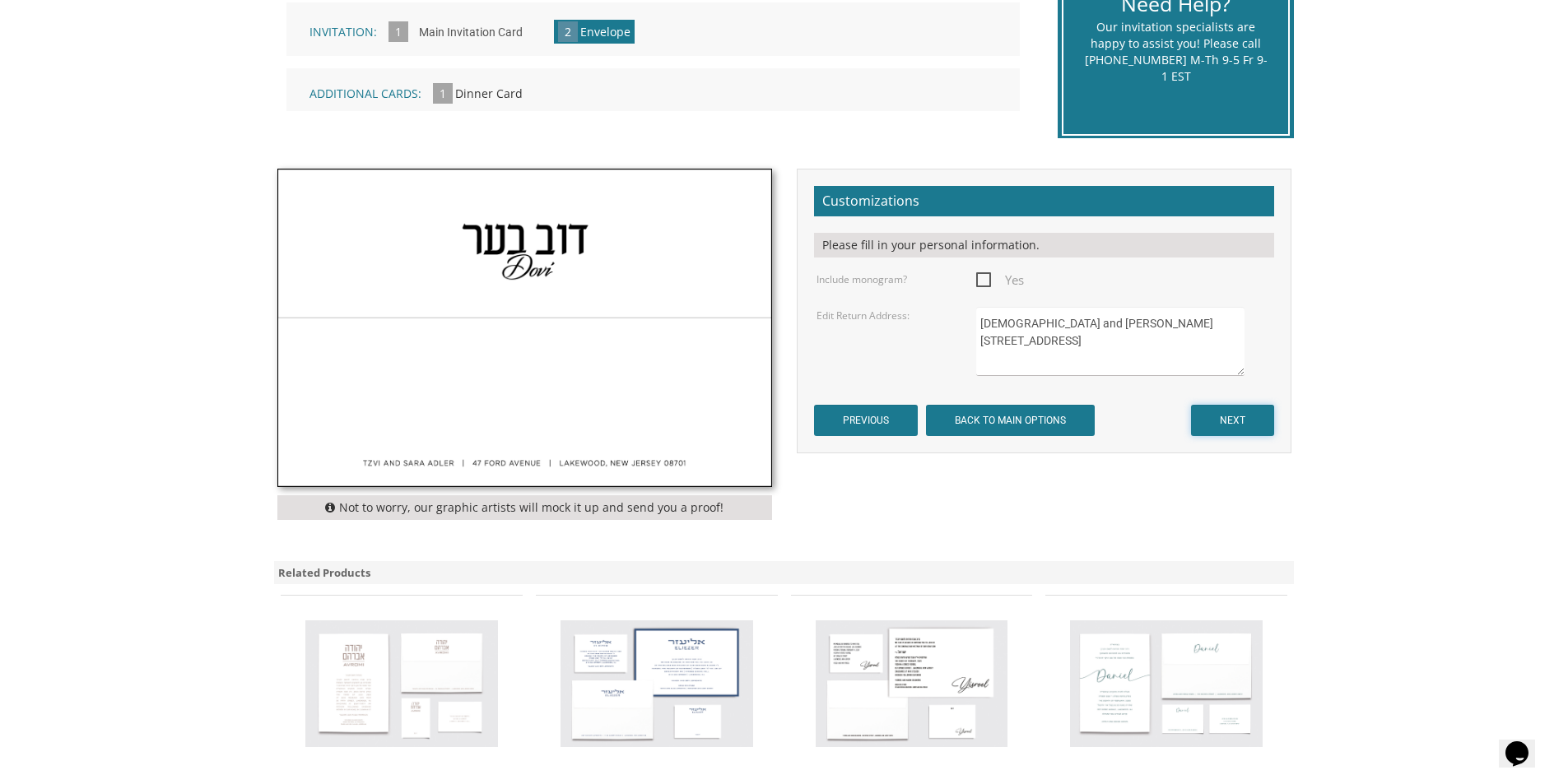
click at [1242, 410] on input "NEXT" at bounding box center [1232, 420] width 83 height 31
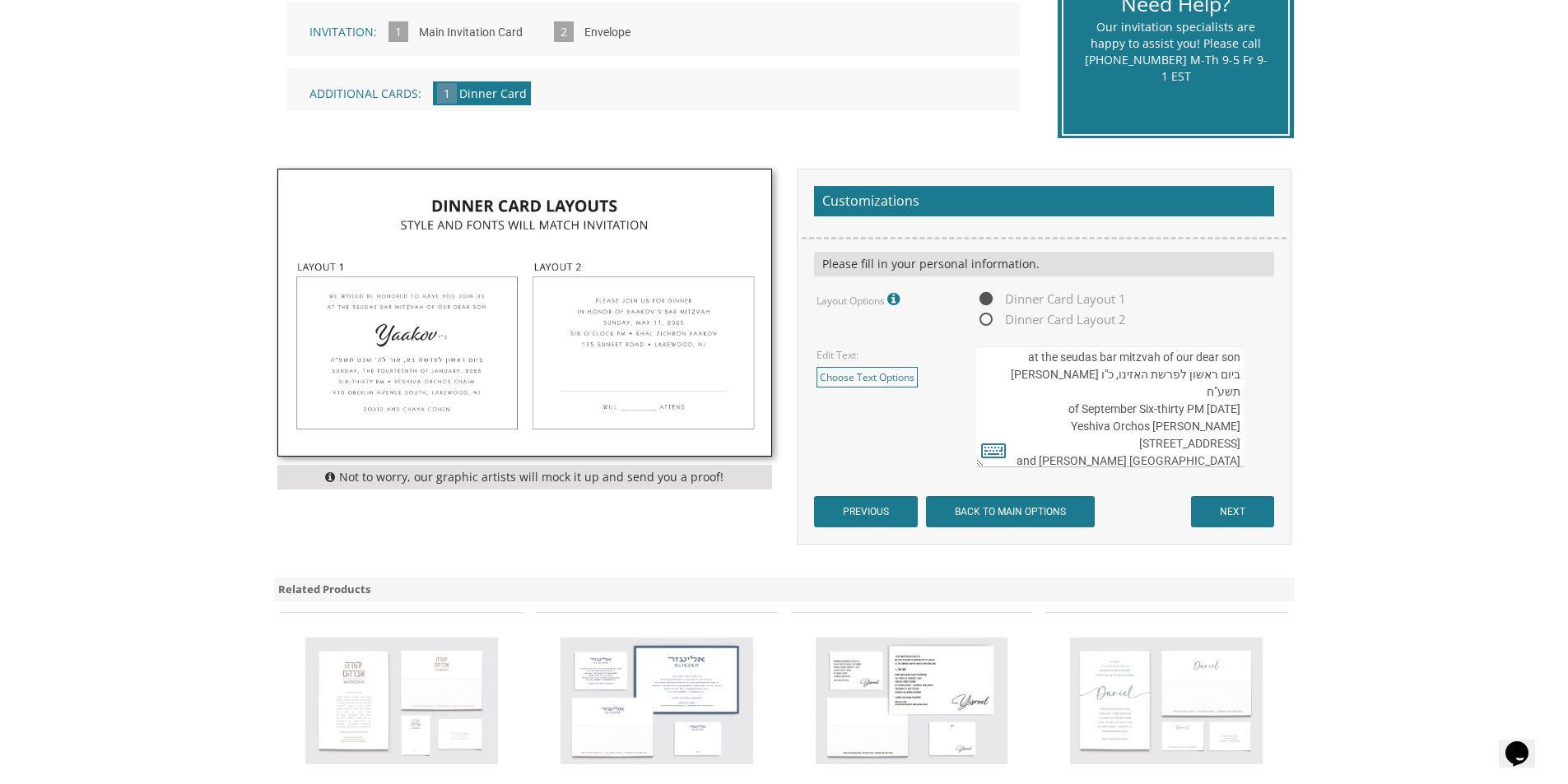
scroll to position [35, 0]
